Goal: Task Accomplishment & Management: Complete application form

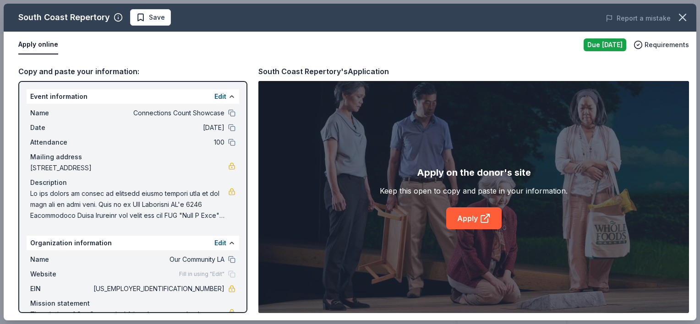
scroll to position [102, 0]
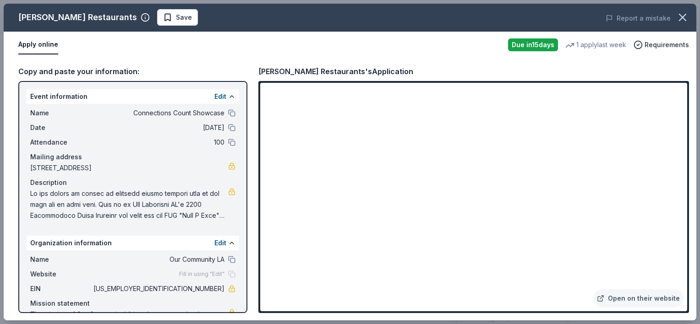
scroll to position [40, 0]
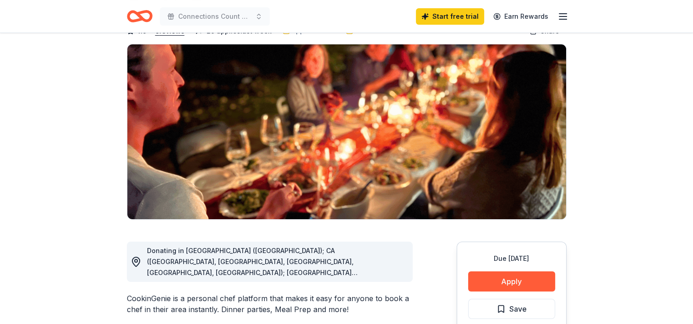
click at [378, 94] on img at bounding box center [346, 131] width 439 height 175
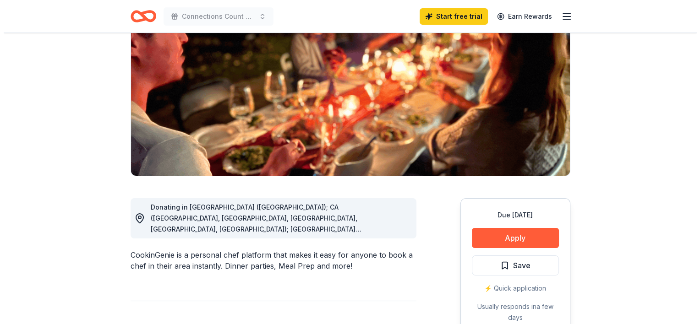
scroll to position [103, 0]
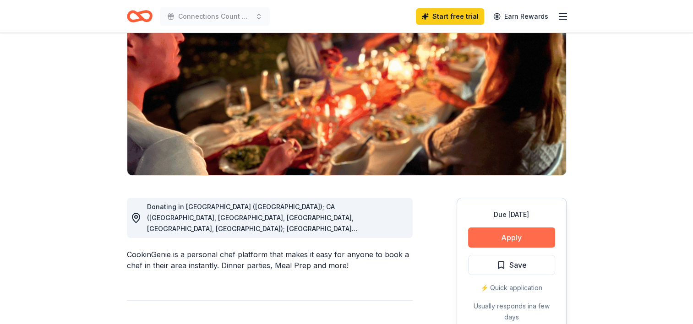
click at [484, 228] on button "Apply" at bounding box center [511, 238] width 87 height 20
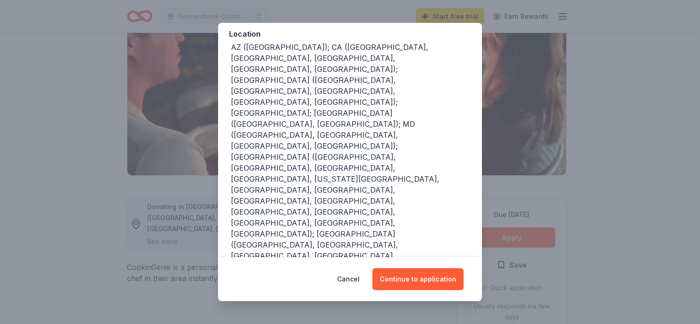
scroll to position [186, 0]
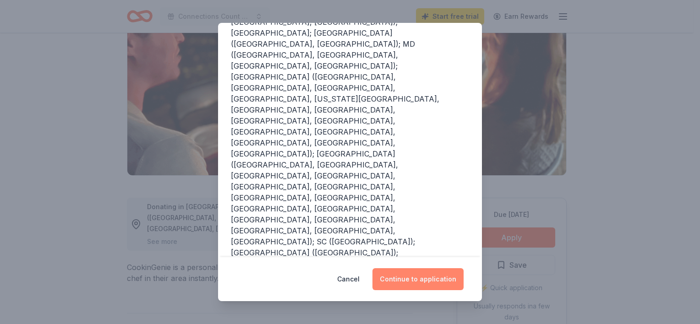
click at [398, 277] on button "Continue to application" at bounding box center [418, 280] width 91 height 22
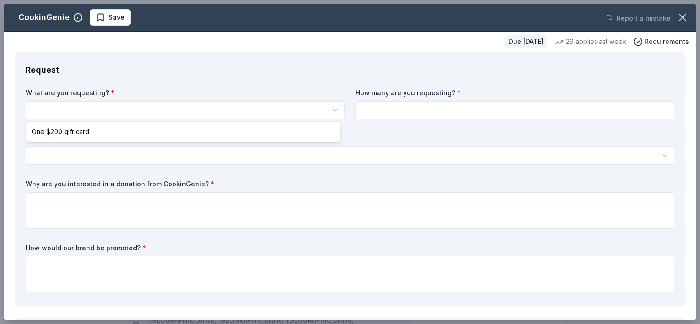
click at [69, 104] on html "Connections Count Showcase Save Apply Due in 36 days Share CookinGenie 4.9 • 8 …" at bounding box center [350, 162] width 700 height 324
select select "One $200 gift card"
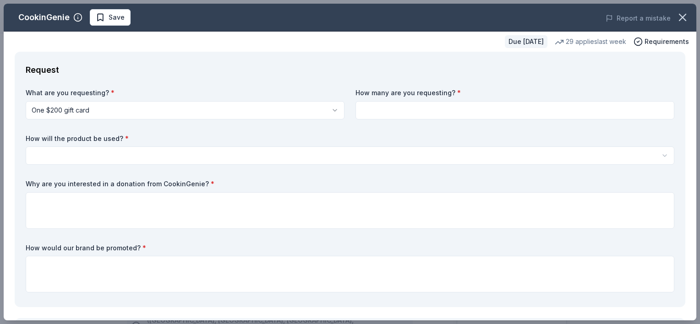
click at [382, 110] on input at bounding box center [515, 110] width 319 height 18
type input "1"
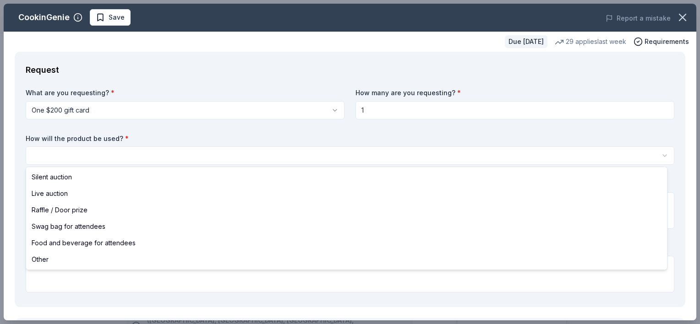
click at [158, 154] on html "Connections Count Showcase Save Apply Due in 36 days Share CookinGenie 4.9 • 8 …" at bounding box center [350, 162] width 700 height 324
select select "silentAuction"
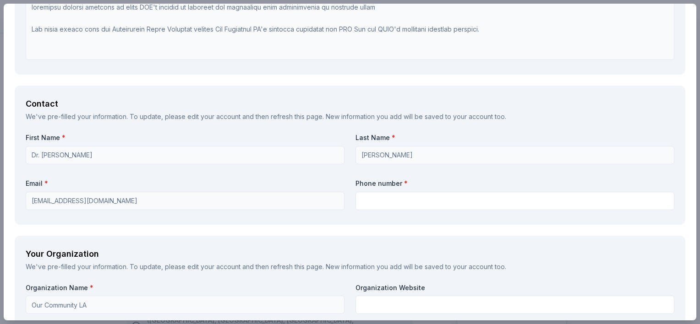
scroll to position [658, 0]
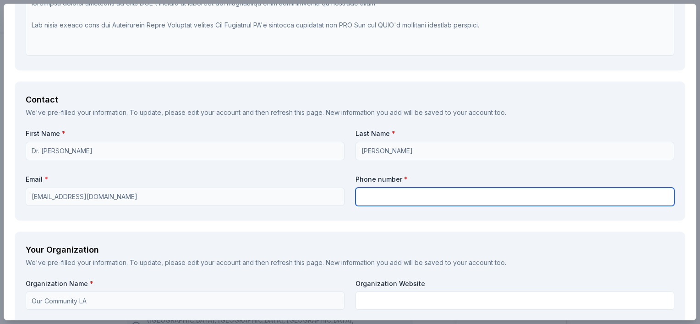
click at [368, 197] on input "text" at bounding box center [515, 197] width 319 height 18
type input "3106331976"
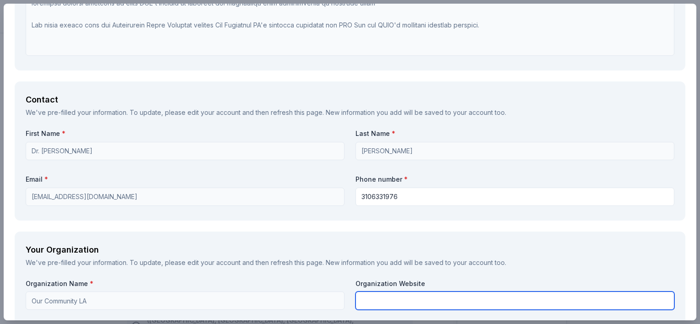
type input "27-3782128"
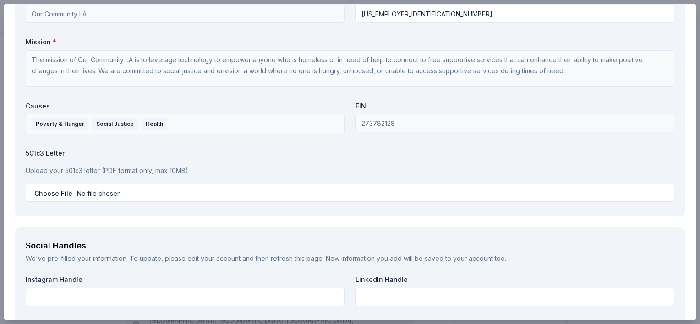
scroll to position [945, 0]
click at [43, 168] on p "Upload your 501c3 letter (PDF format only, max 10MB)" at bounding box center [350, 170] width 649 height 11
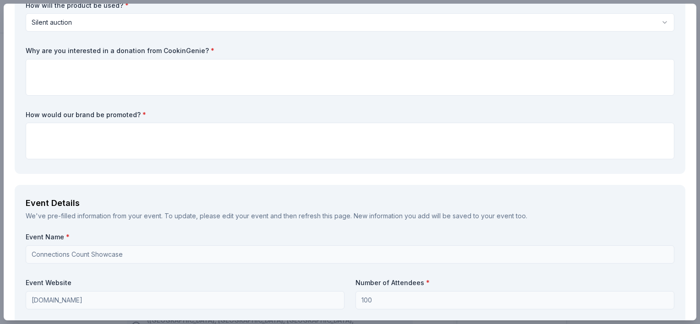
scroll to position [132, 0]
drag, startPoint x: 198, startPoint y: 49, endPoint x: 158, endPoint y: 50, distance: 40.4
click at [158, 50] on label "Why are you interested in a donation from CookinGenie? *" at bounding box center [350, 52] width 649 height 9
drag, startPoint x: 27, startPoint y: 49, endPoint x: 82, endPoint y: 48, distance: 55.5
click at [82, 48] on label "Why are you interested in a donation from CookinGenie? *" at bounding box center [350, 52] width 649 height 9
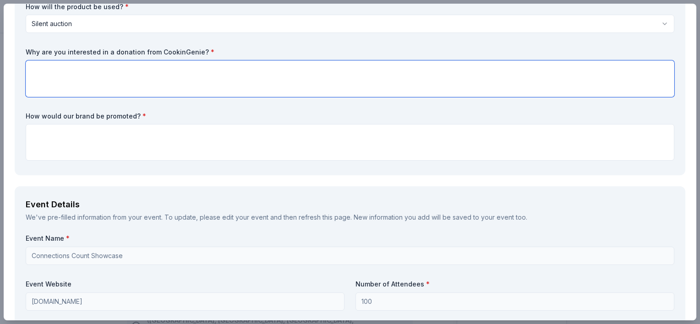
click at [149, 82] on textarea at bounding box center [350, 78] width 649 height 37
paste textarea "The Connections Count event is OCLA’s annual fundraising campaign, designed to …"
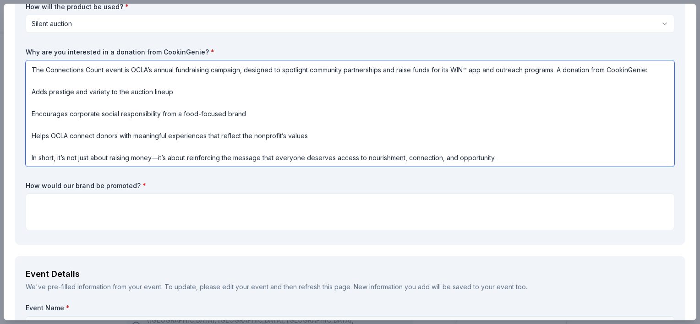
click at [33, 90] on textarea "The Connections Count event is OCLA’s annual fundraising campaign, designed to …" at bounding box center [350, 113] width 649 height 106
click at [38, 90] on textarea "The Connections Count event is OCLA’s annual fundraising campaign, designed to …" at bounding box center [350, 113] width 649 height 106
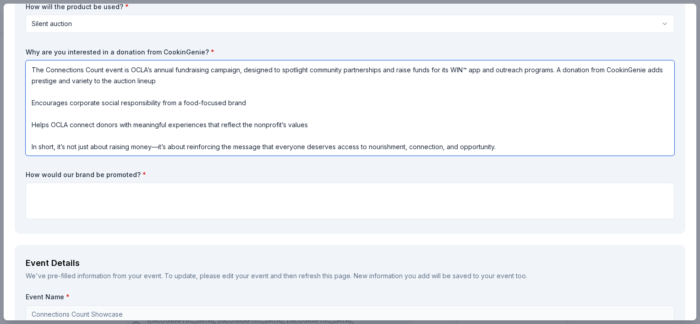
click at [172, 81] on textarea "The Connections Count event is OCLA’s annual fundraising campaign, designed to …" at bounding box center [350, 107] width 649 height 95
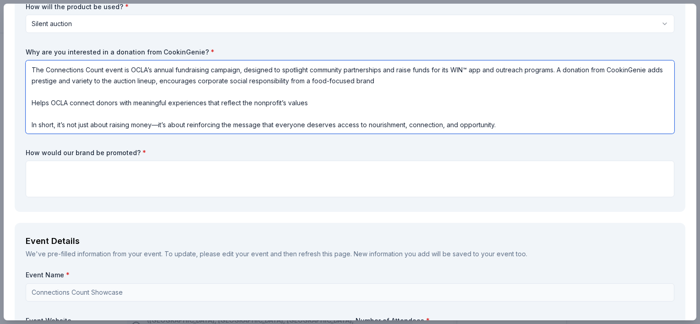
click at [389, 81] on textarea "The Connections Count event is OCLA’s annual fundraising campaign, designed to …" at bounding box center [350, 96] width 649 height 73
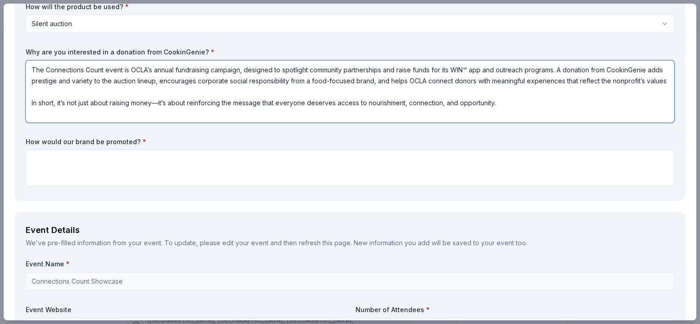
click at [93, 92] on textarea "The Connections Count event is OCLA’s annual fundraising campaign, designed to …" at bounding box center [350, 91] width 649 height 62
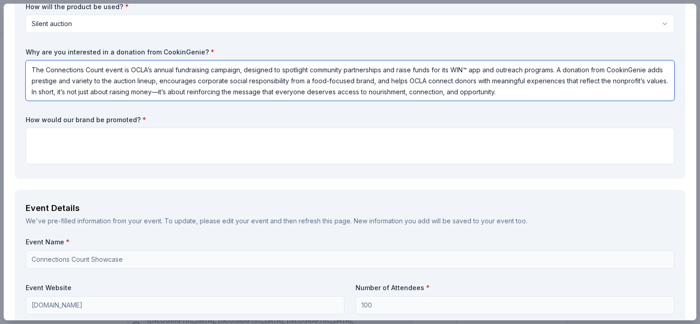
type textarea "The Connections Count event is OCLA’s annual fundraising campaign, designed to …"
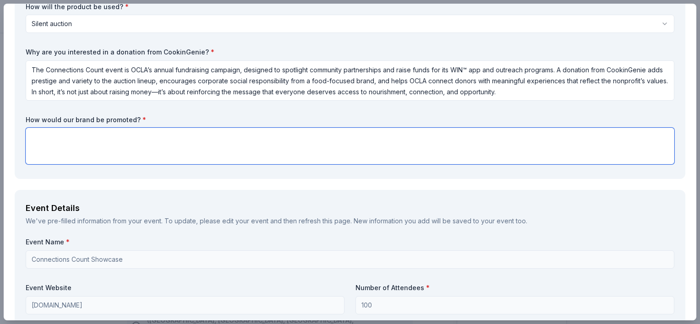
click at [157, 142] on textarea at bounding box center [350, 146] width 649 height 37
paste textarea "OCLA (Our Community LA) would likely promote **CookinGenie** in a way that high…"
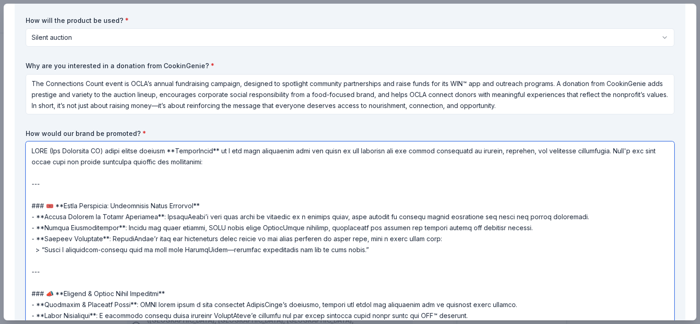
scroll to position [115, 0]
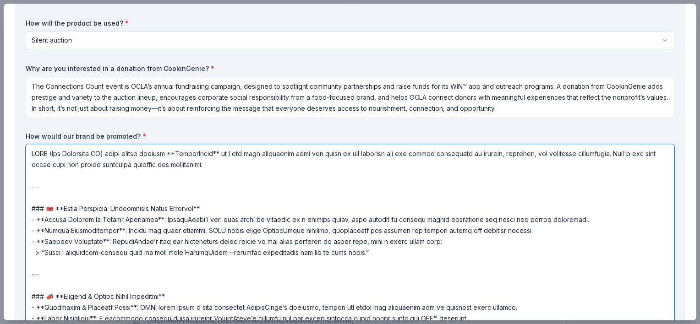
click at [232, 154] on textarea at bounding box center [350, 254] width 649 height 220
click at [242, 165] on textarea at bounding box center [350, 254] width 649 height 220
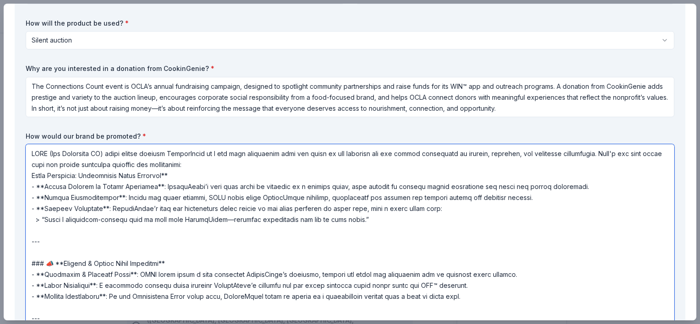
click at [189, 178] on textarea at bounding box center [350, 254] width 649 height 220
click at [44, 188] on textarea at bounding box center [350, 254] width 649 height 220
click at [110, 187] on textarea at bounding box center [350, 254] width 649 height 220
click at [537, 184] on textarea at bounding box center [350, 254] width 649 height 220
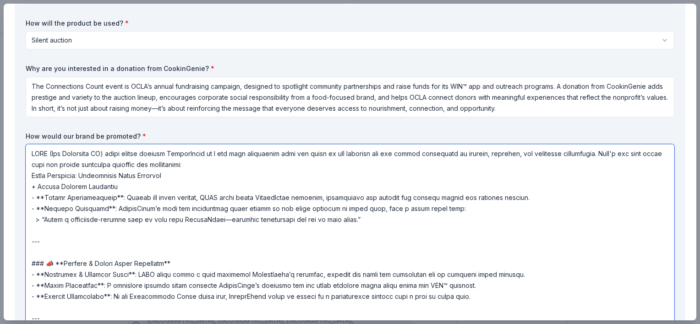
click at [45, 199] on textarea at bounding box center [350, 254] width 649 height 220
click at [520, 199] on textarea at bounding box center [350, 254] width 649 height 220
click at [121, 198] on textarea at bounding box center [350, 254] width 649 height 220
click at [233, 198] on textarea at bounding box center [350, 254] width 649 height 220
click at [149, 153] on textarea at bounding box center [350, 254] width 649 height 220
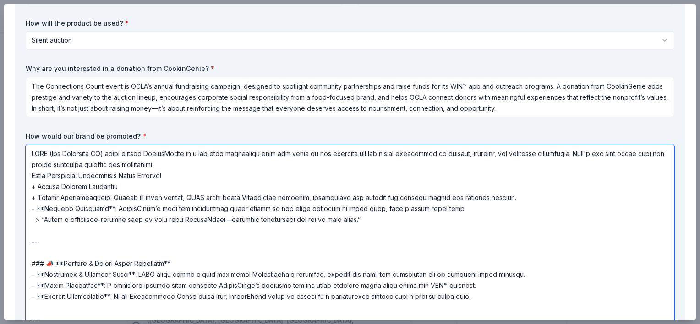
click at [222, 164] on textarea at bounding box center [350, 254] width 649 height 220
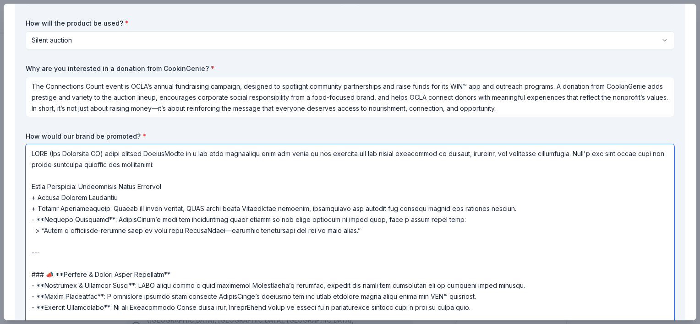
click at [46, 220] on textarea at bounding box center [350, 254] width 649 height 220
click at [203, 220] on textarea at bounding box center [350, 254] width 649 height 220
click at [425, 220] on textarea at bounding box center [350, 254] width 649 height 220
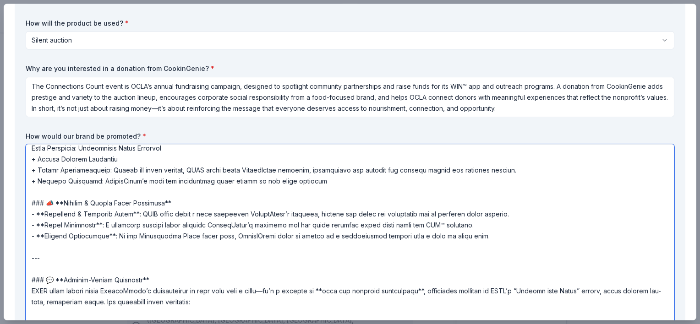
scroll to position [36, 0]
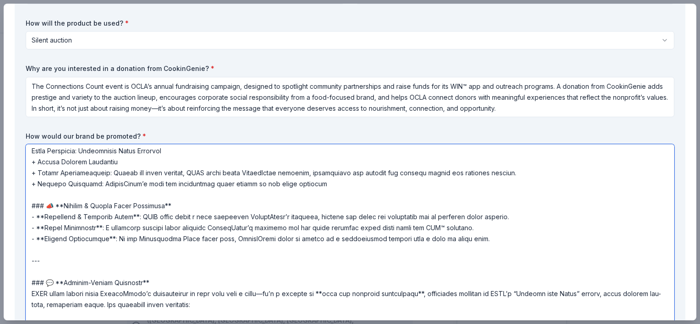
drag, startPoint x: 45, startPoint y: 216, endPoint x: 290, endPoint y: 231, distance: 245.1
click at [290, 231] on textarea at bounding box center [350, 254] width 649 height 220
click at [330, 183] on textarea at bounding box center [350, 254] width 649 height 220
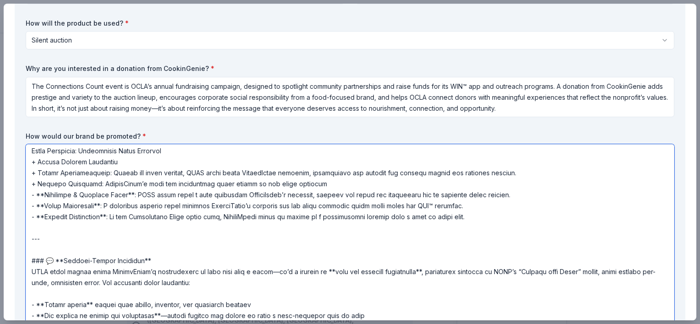
scroll to position [0, 0]
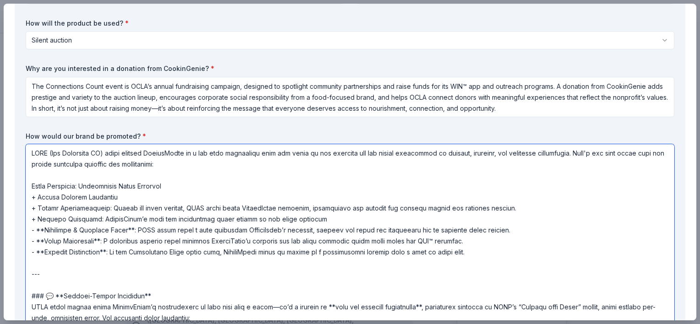
click at [44, 231] on textarea at bounding box center [350, 254] width 649 height 220
click at [133, 231] on textarea at bounding box center [350, 254] width 649 height 220
click at [151, 229] on textarea at bounding box center [350, 254] width 649 height 220
click at [45, 237] on textarea at bounding box center [350, 254] width 649 height 220
click at [93, 242] on textarea at bounding box center [350, 254] width 649 height 220
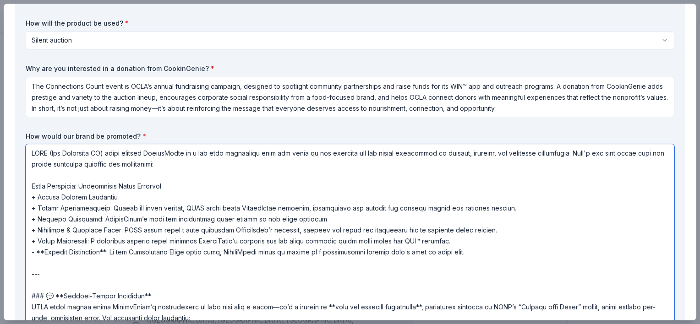
click at [166, 240] on textarea at bounding box center [350, 254] width 649 height 220
click at [44, 251] on textarea at bounding box center [350, 254] width 649 height 220
click at [106, 253] on textarea at bounding box center [350, 254] width 649 height 220
click at [267, 252] on textarea at bounding box center [350, 254] width 649 height 220
click at [35, 264] on textarea at bounding box center [350, 254] width 649 height 220
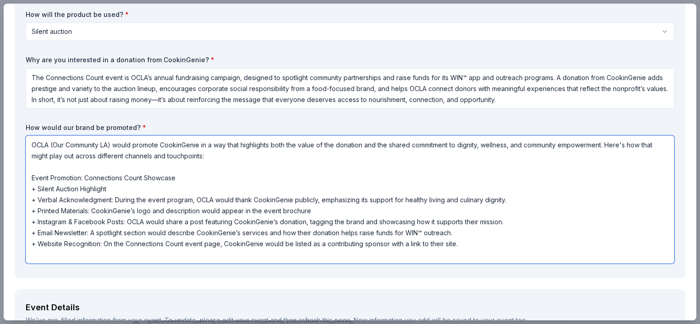
scroll to position [125, 0]
click at [181, 177] on textarea "OCLA (Our Community LA) would promote CookinGenie in a way that highlights both…" at bounding box center [350, 199] width 649 height 128
click at [184, 176] on textarea "OCLA (Our Community LA) would promote CookinGenie in a way that highlights both…" at bounding box center [350, 199] width 649 height 128
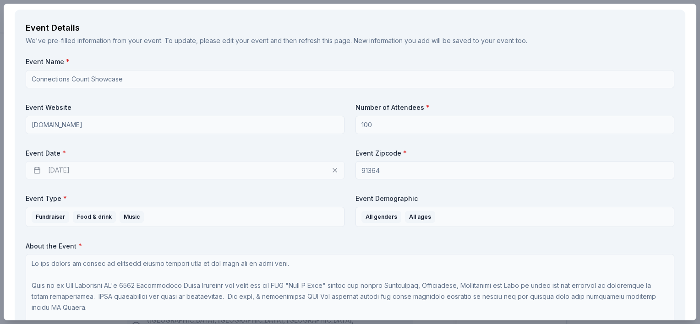
scroll to position [434, 0]
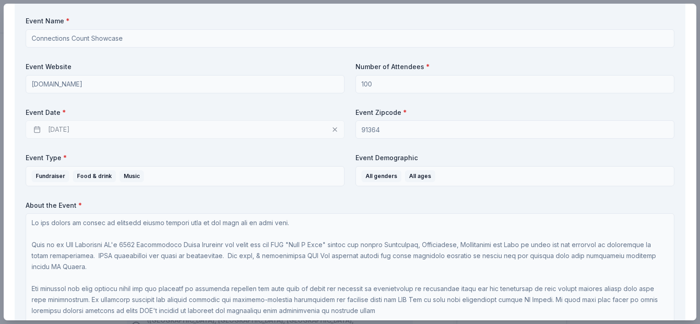
type textarea "OCLA (Our Community LA) would promote CookinGenie in a way that highlights both…"
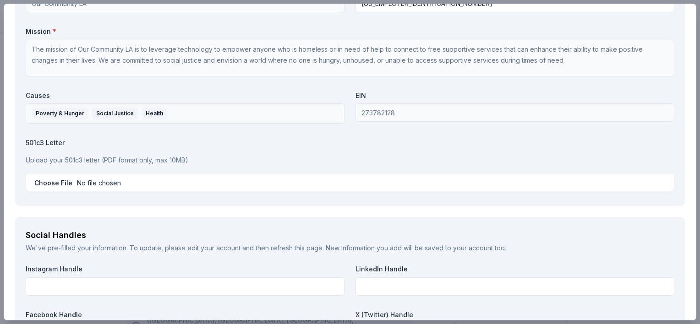
scroll to position [1055, 0]
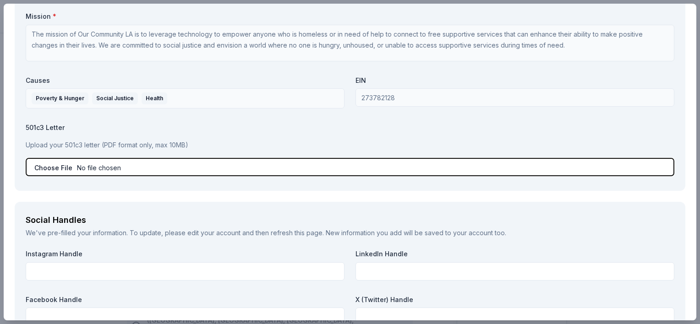
click at [64, 165] on input "file" at bounding box center [350, 167] width 649 height 18
type input "C:\fakepath\OCLA Tax Exempt Letters.pdf"
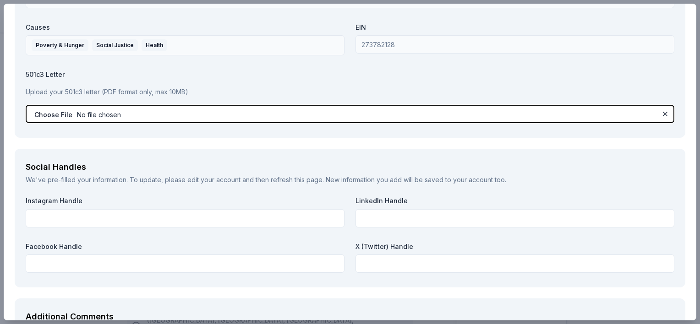
scroll to position [1109, 0]
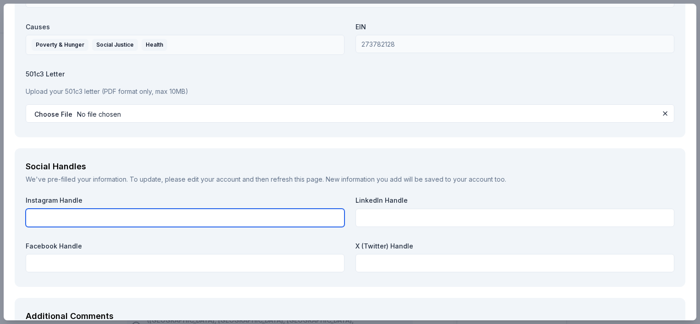
click at [136, 220] on input "text" at bounding box center [185, 218] width 319 height 18
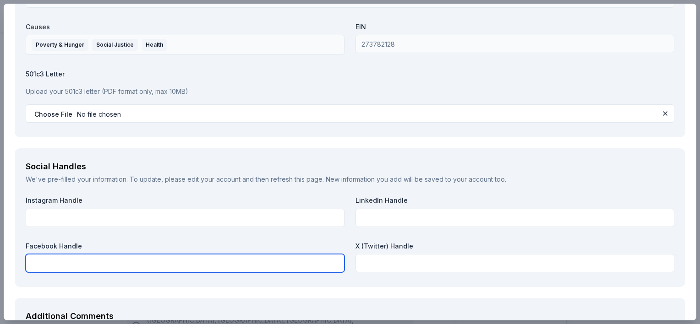
click at [149, 264] on input "text" at bounding box center [185, 263] width 319 height 18
paste input "https://www.facebook.com/ourcommunityla/"
type input "https://www.facebook.com/ourcommunityla/"
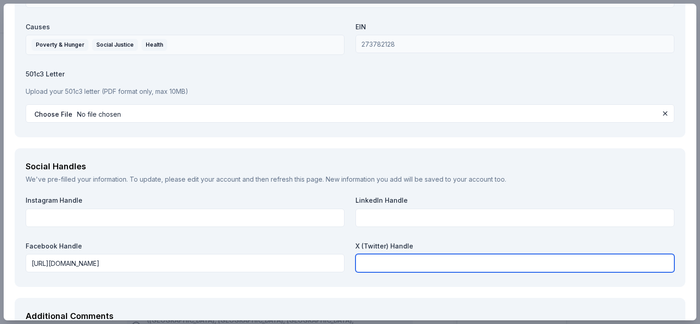
click at [412, 263] on input "text" at bounding box center [515, 263] width 319 height 18
paste input "https://x.com/OCLAWIN"
type input "https://x.com/OCLAWIN"
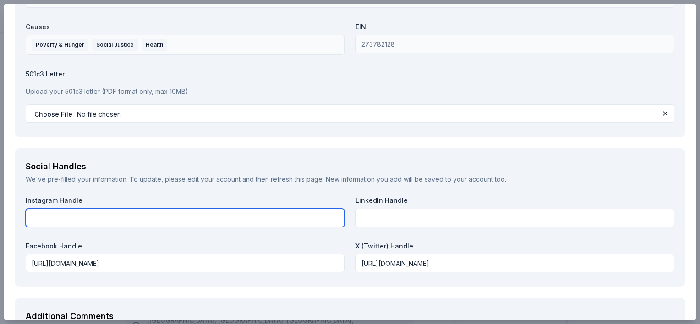
click at [163, 213] on input "text" at bounding box center [185, 218] width 319 height 18
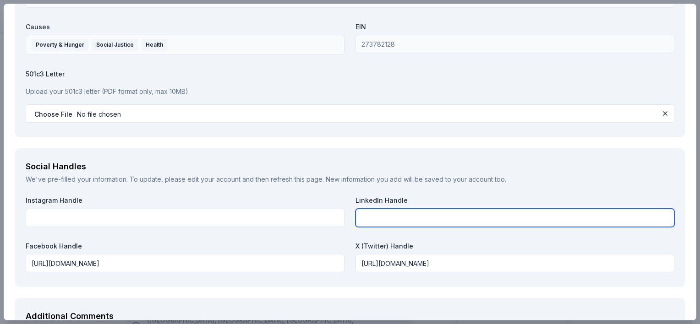
click at [382, 218] on input "text" at bounding box center [515, 218] width 319 height 18
paste input "https://www.linkedin.com/company/our-community-la/?viewAsMember=true"
type input "https://www.linkedin.com/company/our-community-la/"
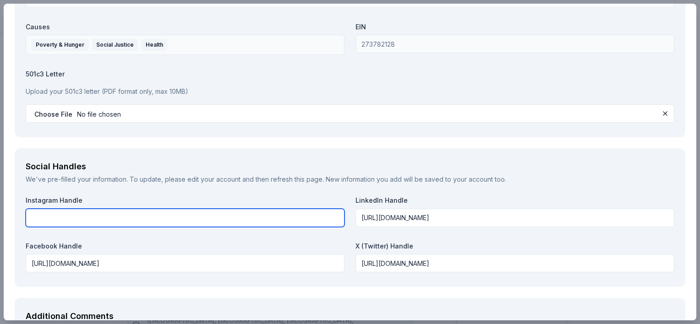
click at [177, 213] on input "text" at bounding box center [185, 218] width 319 height 18
paste input "https://www.instagram.com/ourcommunityla/#"
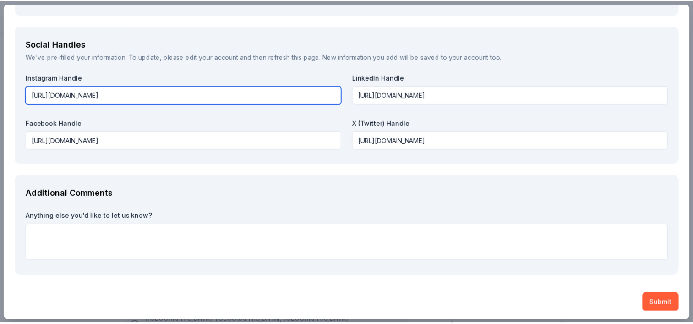
scroll to position [1234, 0]
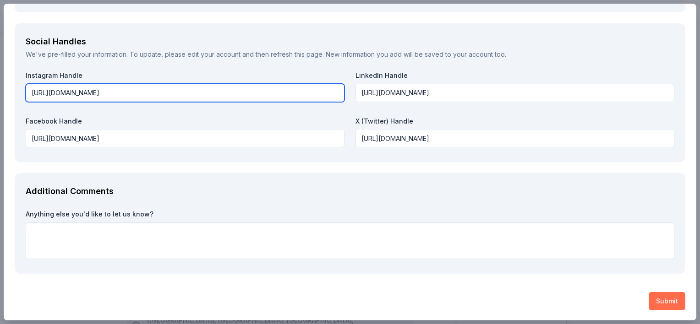
type input "https://www.instagram.com/ourcommunityla/"
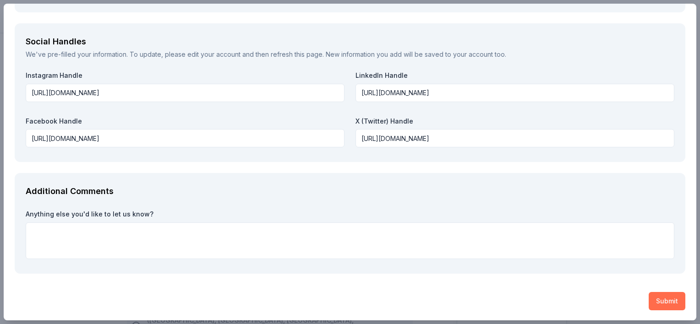
click at [654, 299] on button "Submit" at bounding box center [667, 301] width 37 height 18
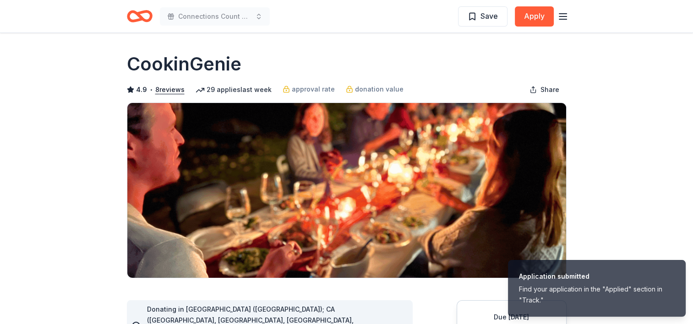
scroll to position [0, 0]
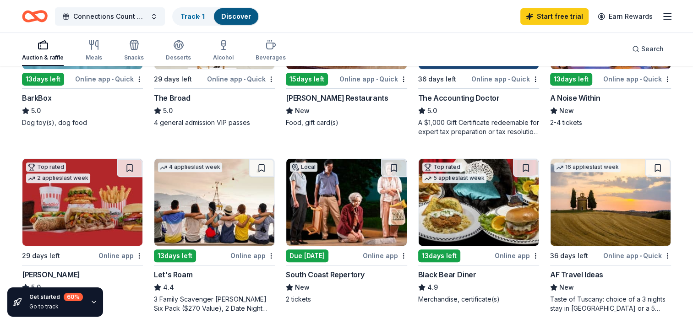
scroll to position [361, 0]
